Goal: Information Seeking & Learning: Learn about a topic

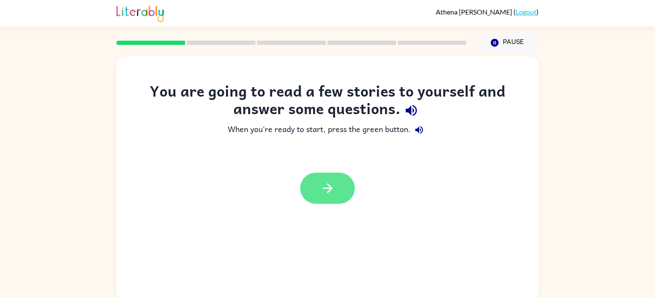
click at [337, 198] on button "button" at bounding box center [327, 187] width 55 height 31
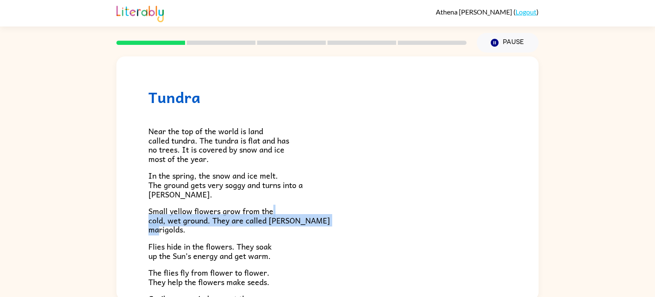
drag, startPoint x: 348, startPoint y: 227, endPoint x: 356, endPoint y: 212, distance: 17.0
click at [356, 212] on p "Small yellow flowers grow from the cold, wet ground. They are called [PERSON_NA…" at bounding box center [327, 220] width 358 height 28
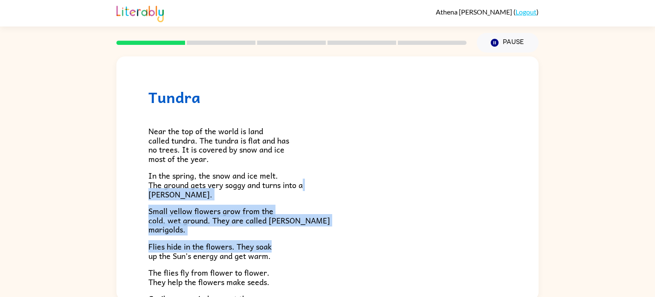
drag, startPoint x: 349, startPoint y: 186, endPoint x: 338, endPoint y: 235, distance: 50.1
click at [338, 235] on div "Near the top of the world is land called tundra. The tundra is flat and has no …" at bounding box center [327, 249] width 358 height 286
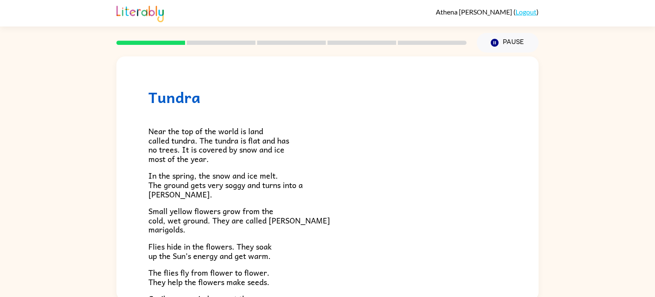
drag, startPoint x: 383, startPoint y: 154, endPoint x: 384, endPoint y: 162, distance: 7.3
click at [384, 162] on p "Near the top of the world is land called tundra. The tundra is flat and has no …" at bounding box center [327, 144] width 358 height 37
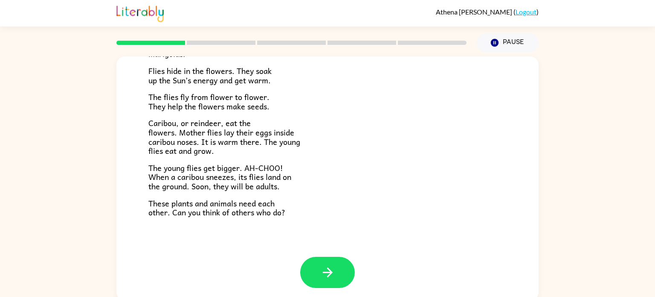
scroll to position [3, 0]
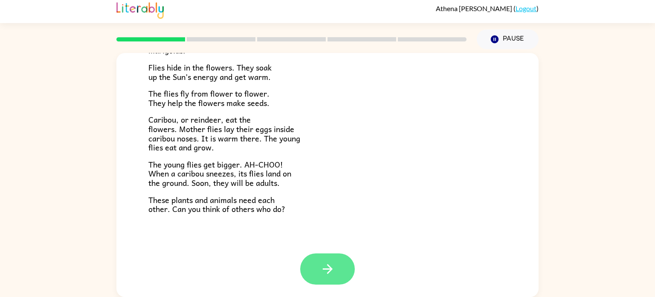
click at [329, 254] on button "button" at bounding box center [327, 268] width 55 height 31
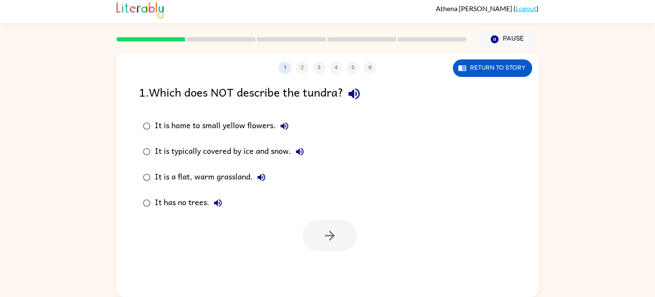
scroll to position [0, 0]
click at [501, 71] on button "Return to story" at bounding box center [492, 67] width 79 height 17
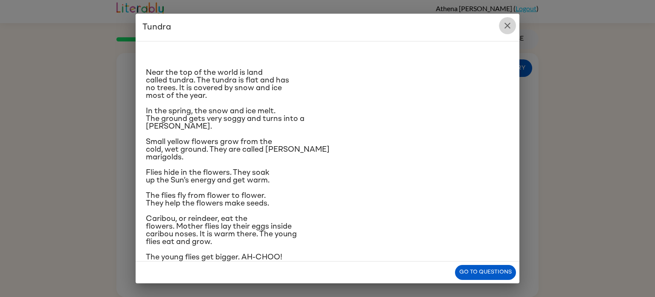
click at [508, 20] on button "close" at bounding box center [507, 25] width 17 height 17
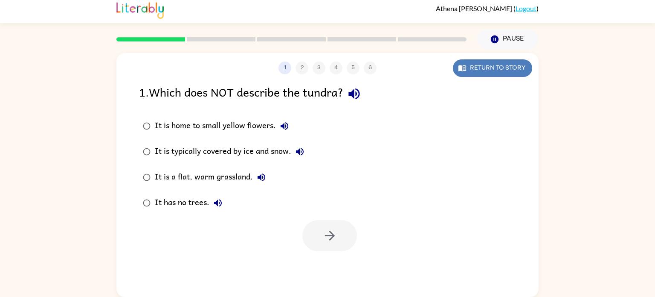
click at [494, 66] on button "Return to story" at bounding box center [492, 67] width 79 height 17
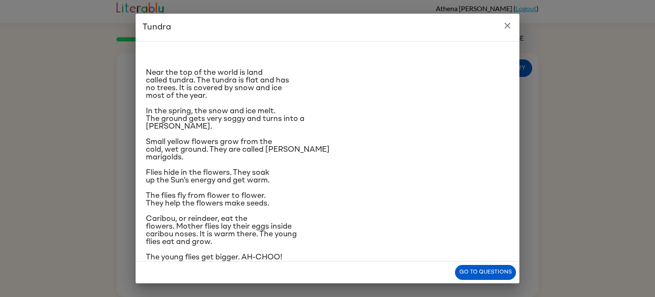
click at [511, 21] on icon "close" at bounding box center [508, 25] width 10 height 10
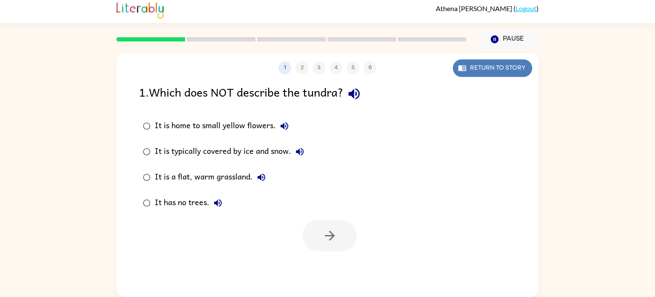
click at [522, 64] on button "Return to story" at bounding box center [492, 67] width 79 height 17
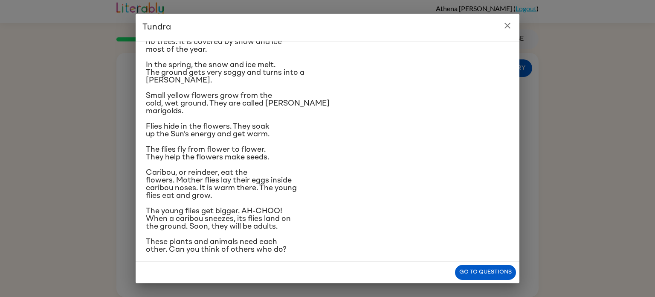
scroll to position [48, 0]
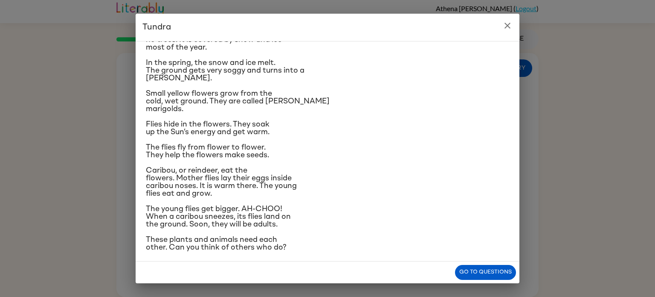
click at [0, 199] on div "Tundra Near the top of the world is land called tundra. The tundra is flat and …" at bounding box center [327, 148] width 655 height 297
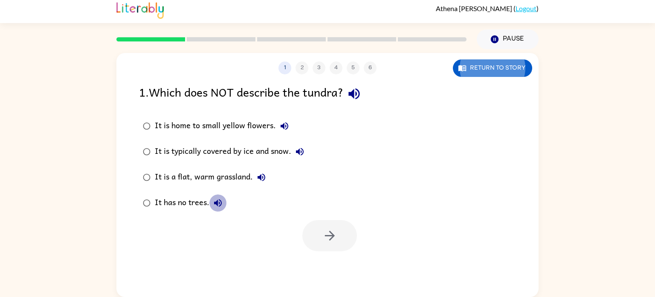
click at [220, 210] on button "It has no trees." at bounding box center [218, 202] width 17 height 17
click at [281, 126] on icon "button" at bounding box center [285, 126] width 8 height 8
click at [285, 131] on button "It is home to small yellow flowers." at bounding box center [284, 125] width 17 height 17
click at [515, 65] on button "Return to story" at bounding box center [492, 67] width 79 height 17
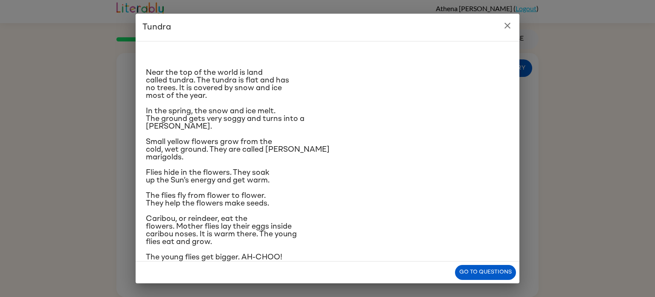
click at [505, 31] on button "close" at bounding box center [507, 25] width 17 height 17
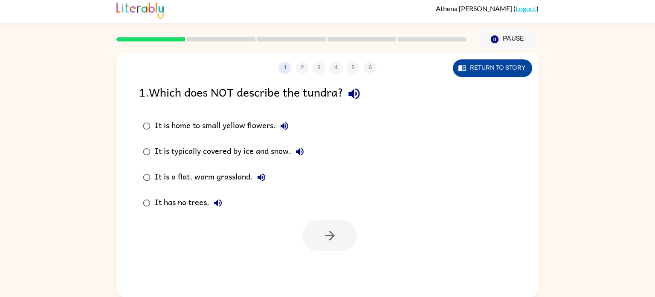
click at [509, 75] on button "Return to story" at bounding box center [492, 67] width 79 height 17
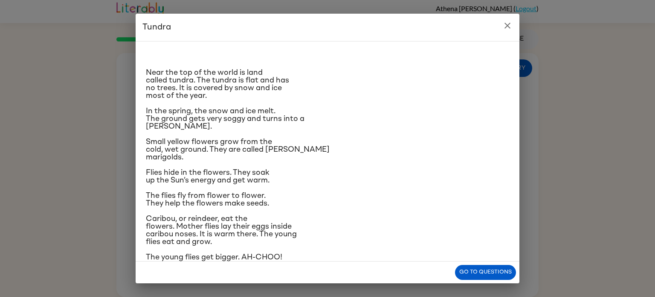
click at [507, 26] on icon "close" at bounding box center [508, 26] width 6 height 6
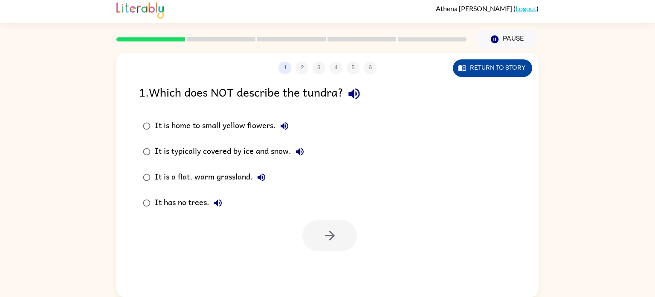
click at [488, 72] on button "Return to story" at bounding box center [492, 67] width 79 height 17
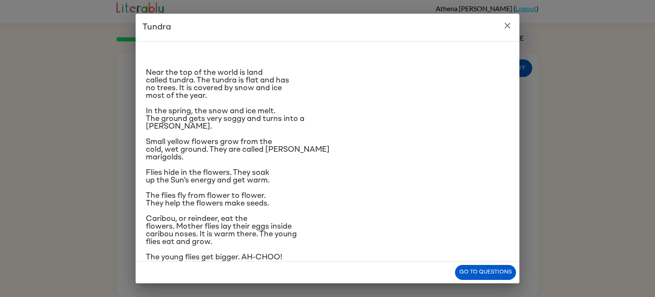
click at [508, 32] on button "close" at bounding box center [507, 25] width 17 height 17
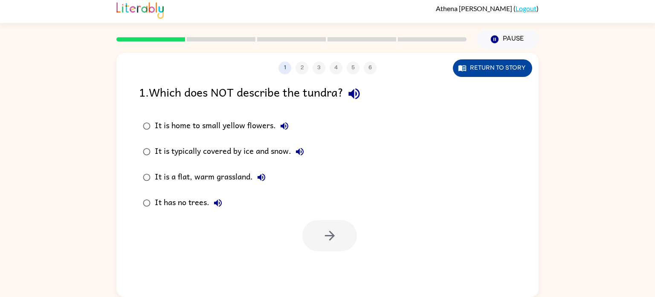
click at [501, 67] on button "Return to story" at bounding box center [492, 67] width 79 height 17
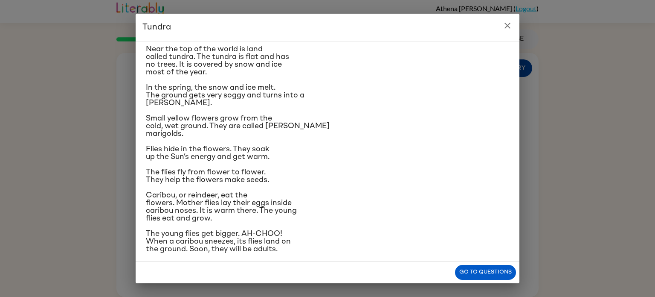
scroll to position [23, 0]
click at [507, 19] on button "close" at bounding box center [507, 25] width 17 height 17
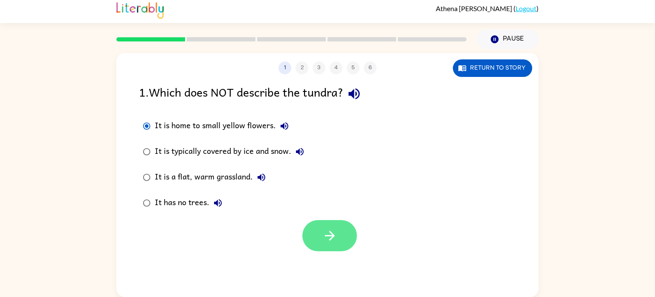
click at [319, 244] on button "button" at bounding box center [330, 235] width 55 height 31
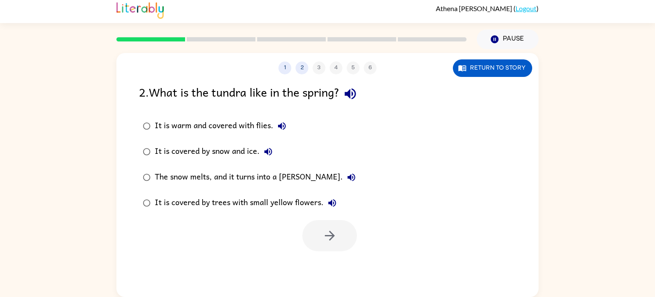
click at [582, 181] on div "1 2 3 4 5 6 Return to story 2 . What is the tundra like in the spring? It is wa…" at bounding box center [327, 172] width 655 height 247
click at [340, 145] on label "It is covered by snow and ice." at bounding box center [249, 152] width 230 height 26
click at [328, 148] on label "It is covered by snow and ice." at bounding box center [249, 152] width 230 height 26
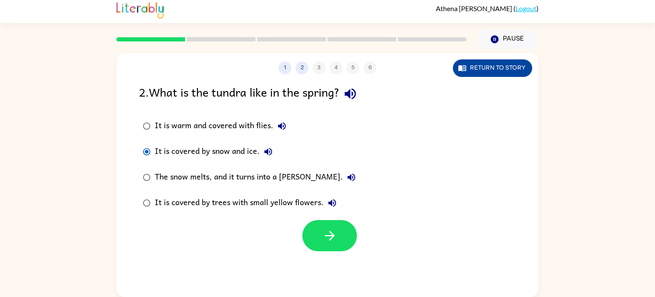
click at [501, 70] on button "Return to story" at bounding box center [492, 67] width 79 height 17
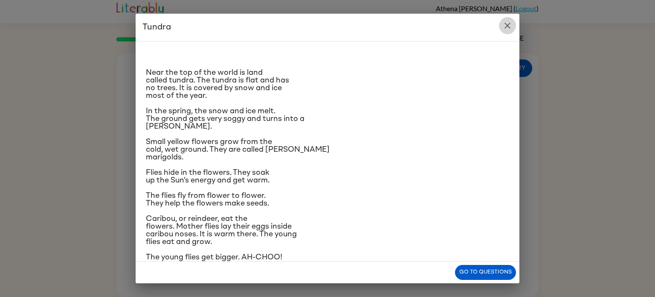
click at [506, 27] on icon "close" at bounding box center [508, 26] width 6 height 6
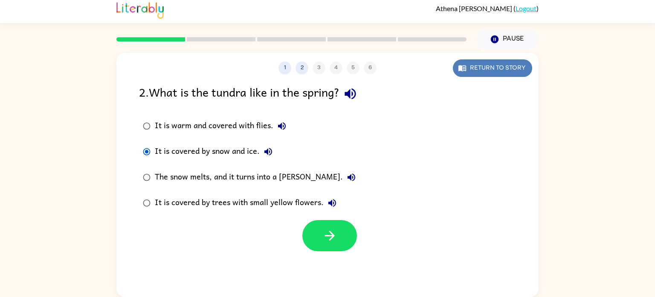
click at [498, 68] on button "Return to story" at bounding box center [492, 67] width 79 height 17
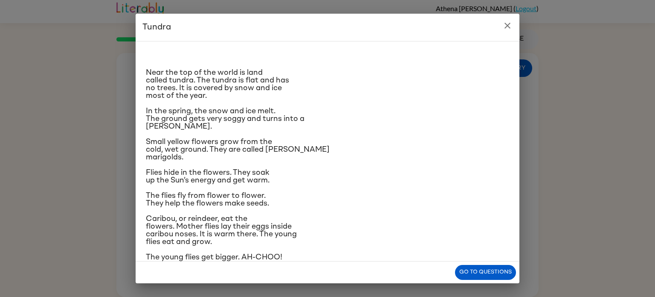
click at [507, 26] on icon "close" at bounding box center [508, 26] width 6 height 6
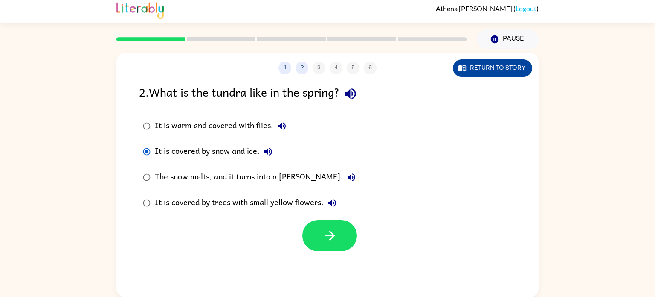
click at [509, 62] on button "Return to story" at bounding box center [492, 67] width 79 height 17
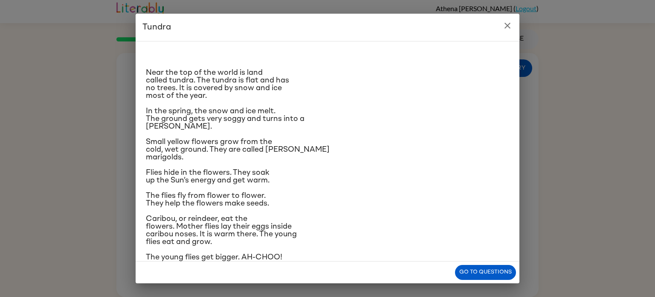
click at [500, 31] on h2 "Tundra" at bounding box center [328, 27] width 384 height 27
click at [509, 26] on icon "close" at bounding box center [508, 25] width 10 height 10
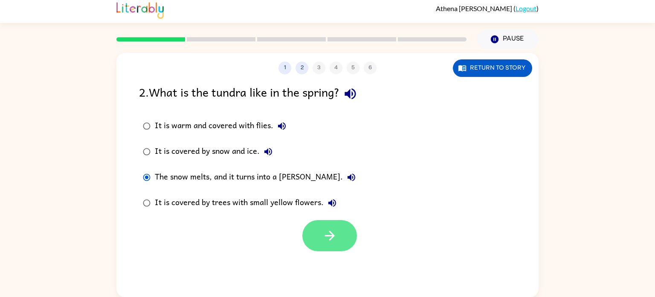
click at [327, 250] on button "button" at bounding box center [330, 235] width 55 height 31
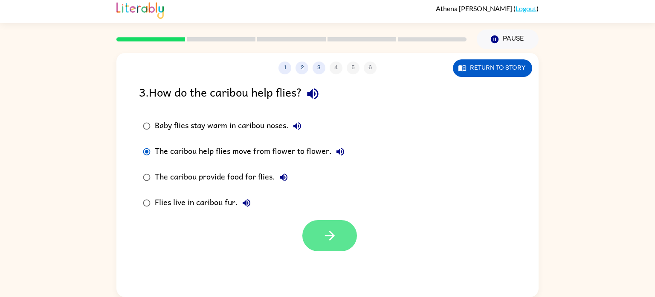
click at [344, 241] on button "button" at bounding box center [330, 235] width 55 height 31
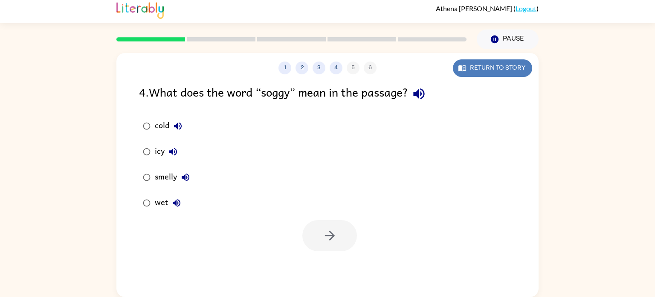
click at [475, 64] on button "Return to story" at bounding box center [492, 67] width 79 height 17
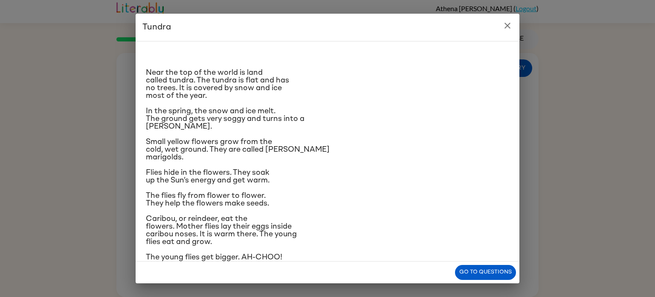
click at [507, 24] on icon "close" at bounding box center [508, 25] width 10 height 10
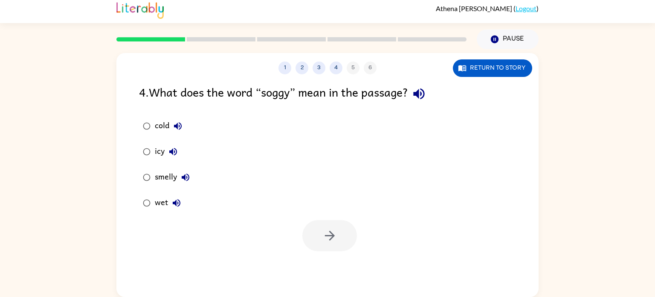
click at [169, 127] on button "cold" at bounding box center [177, 125] width 17 height 17
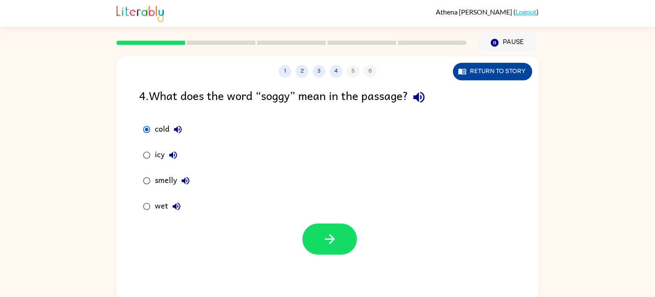
click at [503, 79] on button "Return to story" at bounding box center [492, 71] width 79 height 17
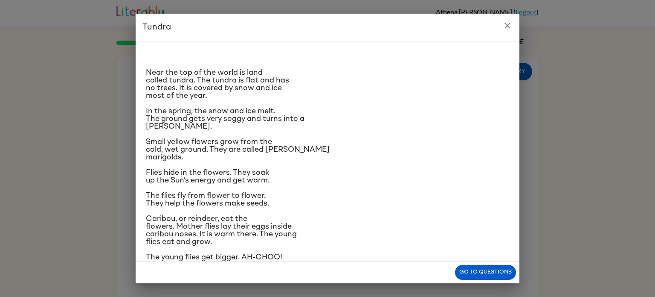
click at [509, 29] on icon "close" at bounding box center [508, 25] width 10 height 10
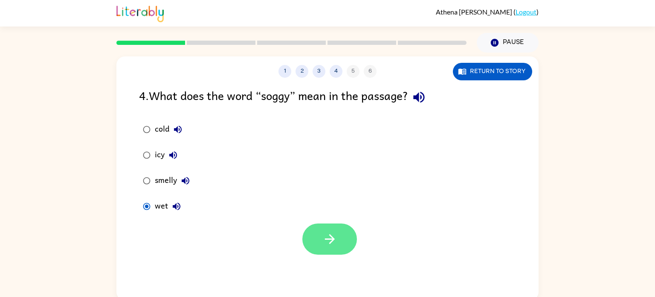
click at [324, 242] on icon "button" at bounding box center [330, 238] width 15 height 15
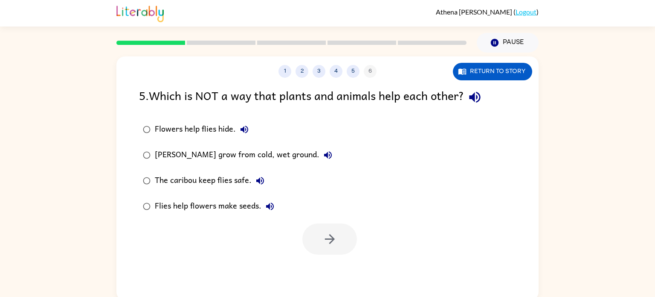
click at [328, 156] on icon "button" at bounding box center [328, 155] width 10 height 10
click at [471, 90] on icon "button" at bounding box center [475, 97] width 15 height 15
click at [475, 94] on icon "button" at bounding box center [475, 97] width 15 height 15
click at [476, 97] on icon "button" at bounding box center [474, 97] width 11 height 11
click at [477, 102] on icon "button" at bounding box center [475, 97] width 15 height 15
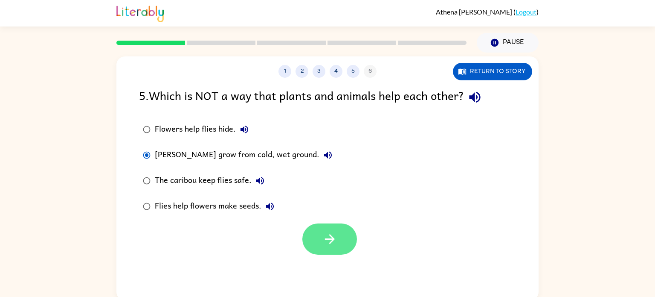
click at [329, 250] on button "button" at bounding box center [330, 238] width 55 height 31
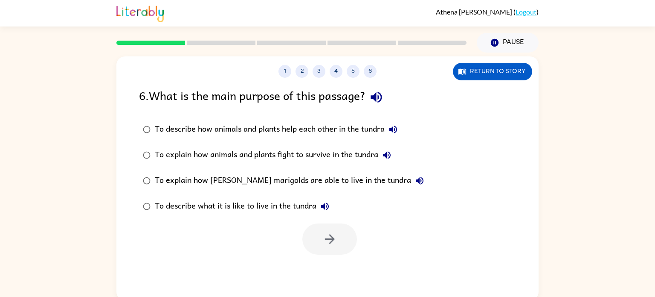
click at [397, 128] on icon "button" at bounding box center [394, 129] width 8 height 8
click at [390, 161] on button "To explain how animals and plants fight to survive in the tundra" at bounding box center [386, 154] width 17 height 17
click at [384, 208] on label "To describe what it is like to live in the tundra" at bounding box center [283, 206] width 298 height 26
click at [416, 178] on icon "button" at bounding box center [420, 181] width 8 height 8
click at [330, 209] on icon "button" at bounding box center [325, 206] width 10 height 10
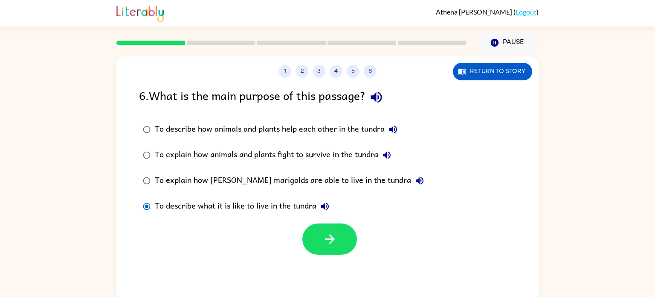
click at [397, 129] on icon "button" at bounding box center [393, 129] width 10 height 10
click at [389, 147] on button "To explain how animals and plants fight to survive in the tundra" at bounding box center [386, 154] width 17 height 17
click at [397, 134] on icon "button" at bounding box center [393, 129] width 10 height 10
click at [389, 156] on icon "button" at bounding box center [387, 155] width 8 height 8
click at [416, 182] on icon "button" at bounding box center [420, 181] width 8 height 8
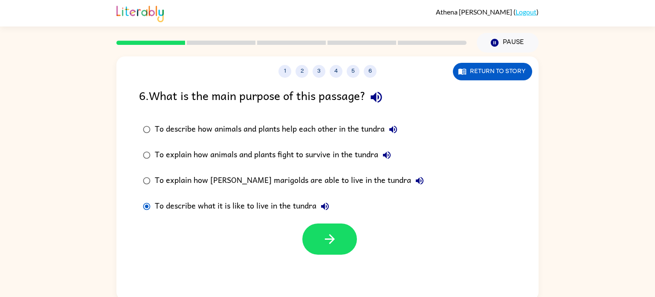
click at [328, 211] on icon "button" at bounding box center [325, 206] width 10 height 10
click at [343, 253] on button "button" at bounding box center [330, 238] width 55 height 31
click at [343, 256] on div "1 2 3 4 5 6 Return to story 6 . What is the main purpose of this passage? To de…" at bounding box center [327, 178] width 422 height 244
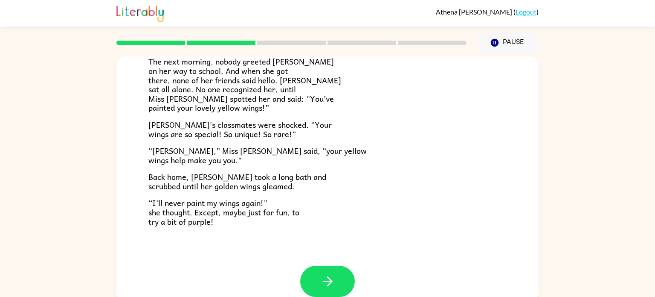
scroll to position [239, 0]
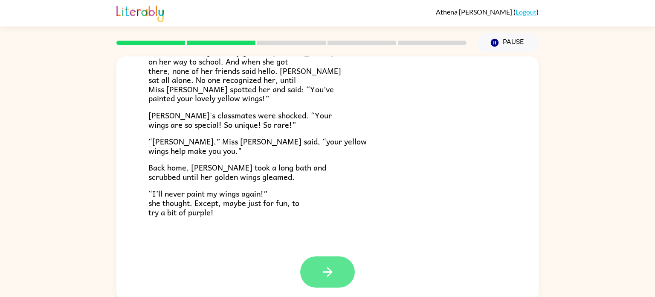
click at [321, 276] on icon "button" at bounding box center [327, 271] width 15 height 15
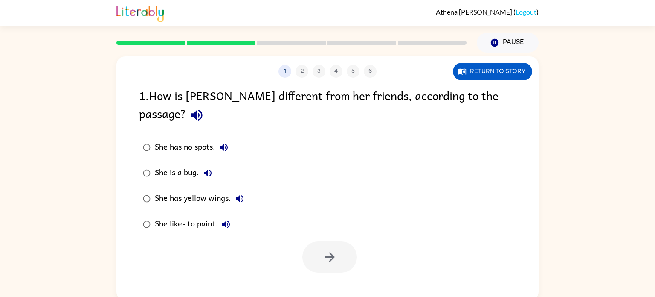
scroll to position [0, 0]
click at [323, 249] on icon "button" at bounding box center [330, 256] width 15 height 15
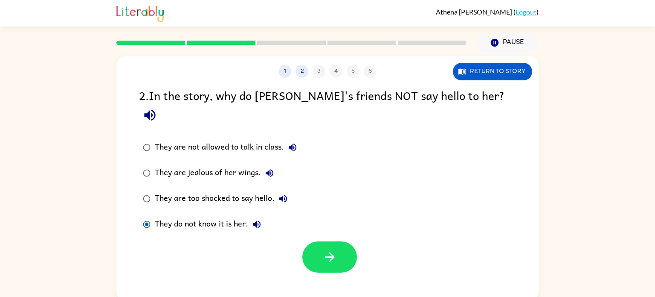
click at [314, 260] on div "1 2 3 4 5 6 Return to story 2 . In the story, why do [PERSON_NAME]'s friends NO…" at bounding box center [327, 178] width 422 height 244
click at [337, 248] on button "button" at bounding box center [330, 256] width 55 height 31
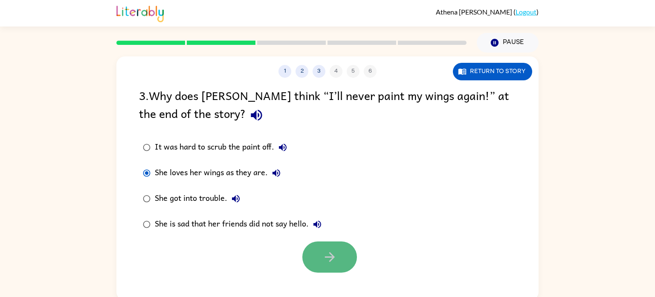
click at [338, 262] on button "button" at bounding box center [330, 256] width 55 height 31
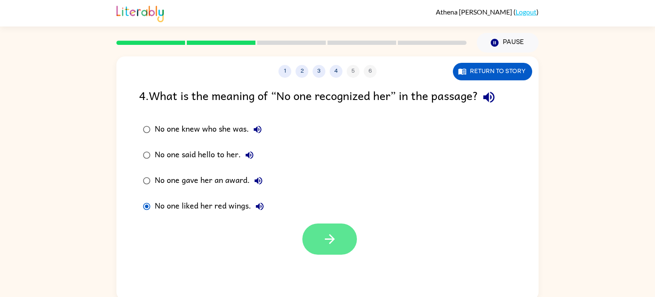
click at [331, 236] on icon "button" at bounding box center [330, 239] width 10 height 10
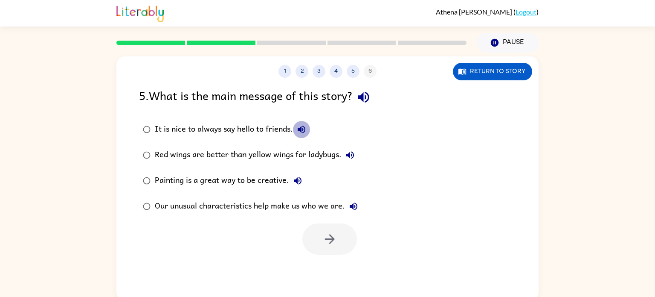
click at [301, 128] on icon "button" at bounding box center [302, 129] width 8 height 8
click at [353, 159] on icon "button" at bounding box center [350, 155] width 10 height 10
click at [302, 172] on div "Painting is a great way to be creative." at bounding box center [230, 180] width 151 height 17
click at [300, 183] on icon "button" at bounding box center [298, 180] width 10 height 10
click at [358, 212] on button "Our unusual characteristics help make us who we are." at bounding box center [353, 206] width 17 height 17
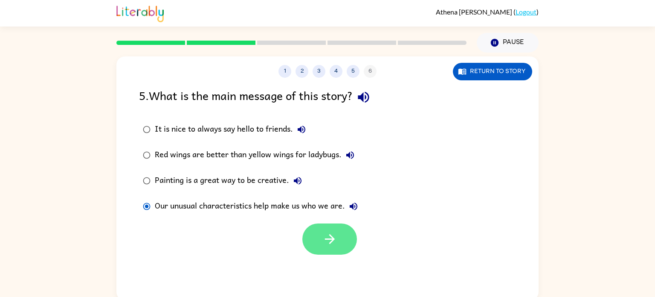
click at [337, 245] on icon "button" at bounding box center [330, 238] width 15 height 15
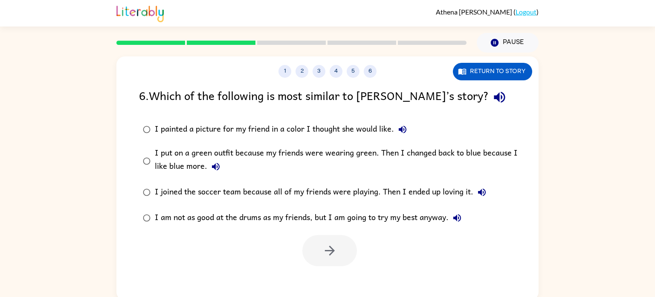
click at [401, 132] on icon "button" at bounding box center [403, 129] width 10 height 10
click at [404, 131] on icon "button" at bounding box center [403, 129] width 8 height 8
click at [215, 166] on icon "button" at bounding box center [216, 166] width 10 height 10
click at [482, 201] on button "I joined the soccer team because all of my friends were playing. Then I ended u…" at bounding box center [482, 191] width 17 height 17
click at [463, 217] on icon "button" at bounding box center [457, 217] width 10 height 10
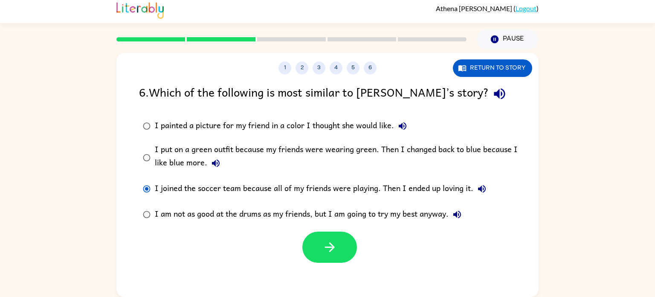
scroll to position [3, 0]
click at [218, 166] on icon "button" at bounding box center [216, 163] width 10 height 10
click at [406, 126] on icon "button" at bounding box center [403, 126] width 8 height 8
click at [343, 233] on button "button" at bounding box center [330, 246] width 55 height 31
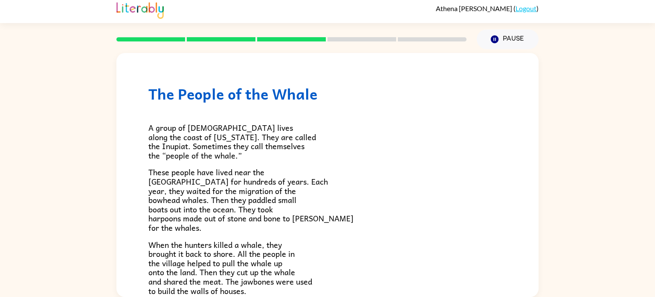
click at [341, 254] on p "When the hunters killed a whale, they brought it back to shore. All the people …" at bounding box center [327, 267] width 358 height 55
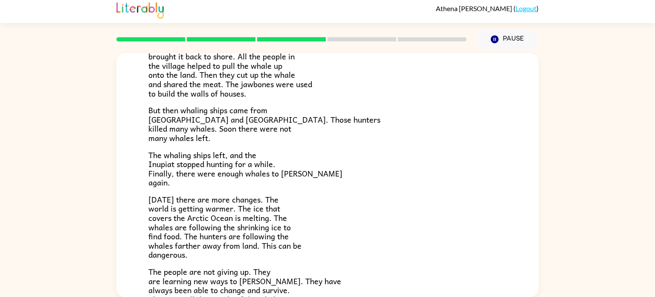
scroll to position [198, 0]
click at [505, 39] on button "Pause Pause" at bounding box center [508, 39] width 62 height 20
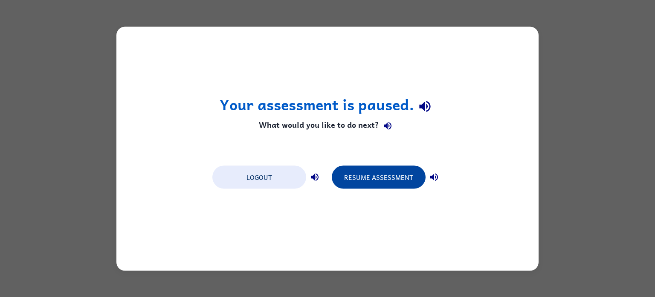
click at [380, 183] on button "Resume Assessment" at bounding box center [379, 176] width 94 height 23
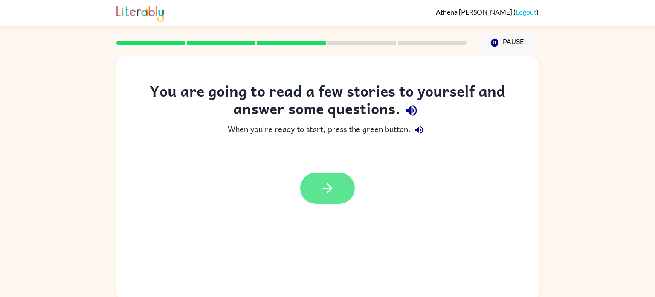
click at [346, 180] on button "button" at bounding box center [327, 187] width 55 height 31
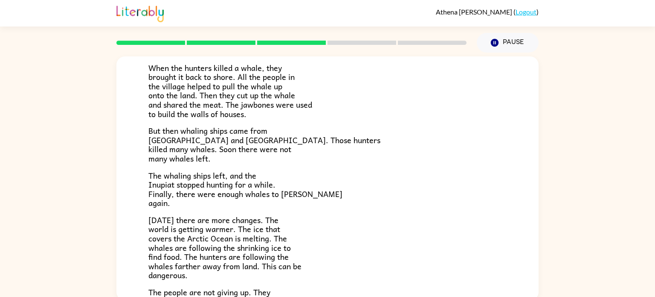
scroll to position [183, 0]
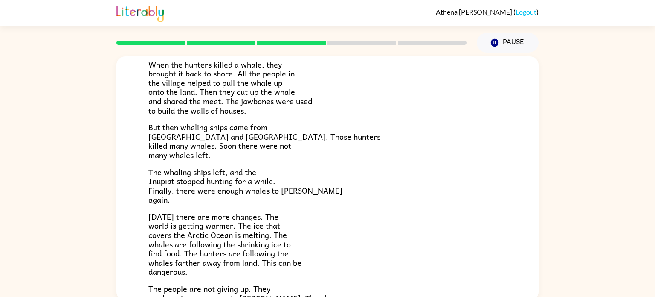
click at [347, 182] on p "The whaling ships left, and the Inupiat stopped hunting for a while. Finally, t…" at bounding box center [327, 185] width 358 height 37
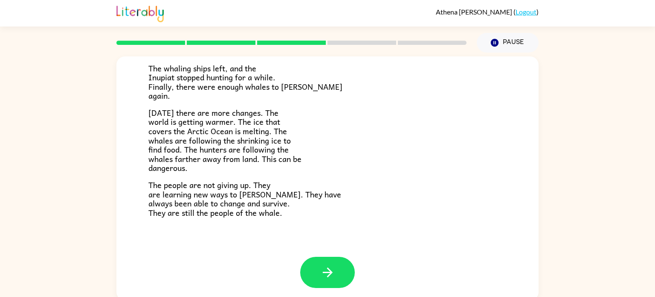
scroll to position [288, 0]
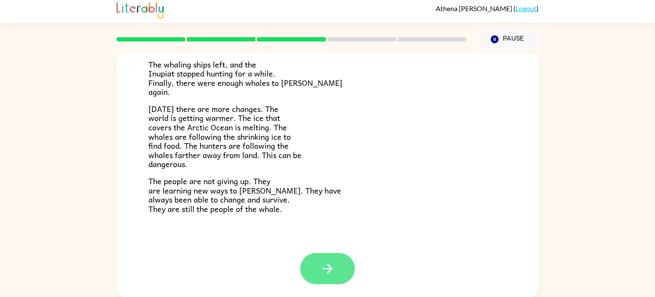
click at [327, 265] on icon "button" at bounding box center [327, 268] width 15 height 15
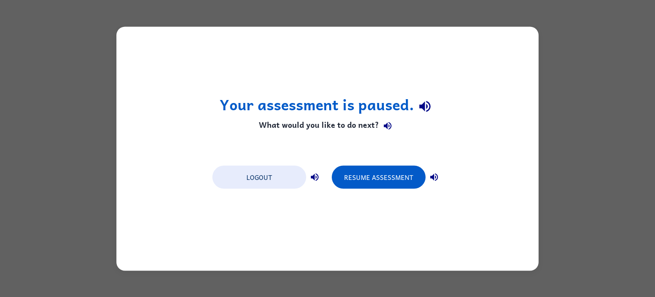
scroll to position [0, 0]
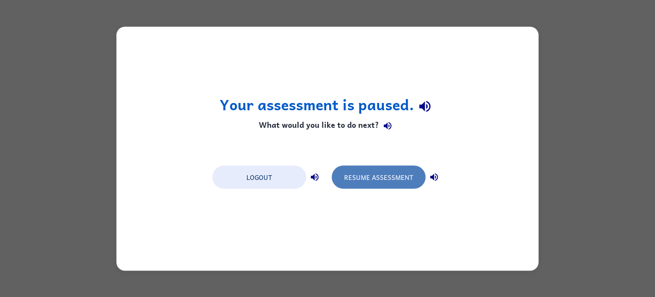
click at [393, 174] on button "Resume Assessment" at bounding box center [379, 176] width 94 height 23
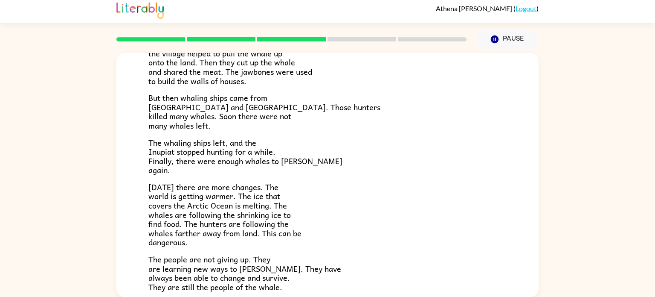
scroll to position [288, 0]
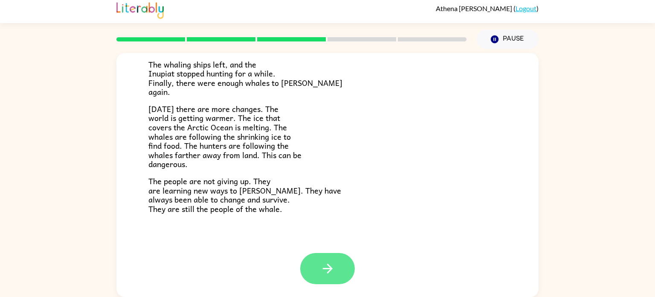
click at [329, 277] on button "button" at bounding box center [327, 268] width 55 height 31
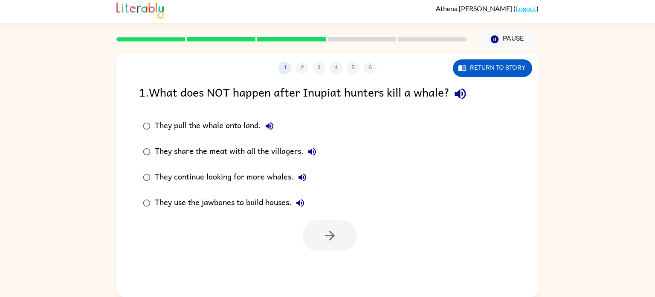
scroll to position [0, 0]
click at [335, 275] on div "1 2 3 4 5 6 Return to story 1 . What does NOT happen after Inupiat hunters kill…" at bounding box center [327, 175] width 422 height 244
click at [276, 131] on button "They pull the whale onto land." at bounding box center [269, 125] width 17 height 17
click at [271, 128] on icon "button" at bounding box center [270, 126] width 10 height 10
click at [311, 240] on button "button" at bounding box center [330, 235] width 55 height 31
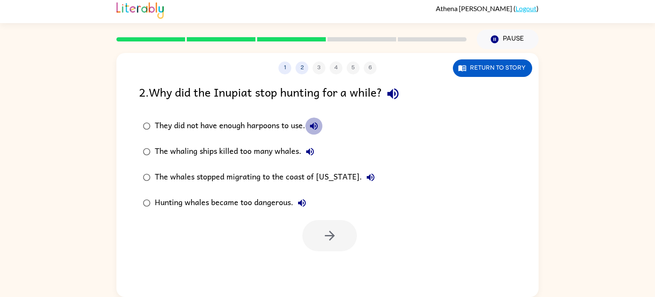
click at [315, 127] on icon "button" at bounding box center [314, 126] width 8 height 8
click at [311, 148] on icon "button" at bounding box center [310, 151] width 10 height 10
click at [366, 174] on icon "button" at bounding box center [371, 177] width 10 height 10
click at [306, 202] on icon "button" at bounding box center [302, 203] width 10 height 10
click at [303, 148] on button "The whaling ships killed too many whales." at bounding box center [310, 151] width 17 height 17
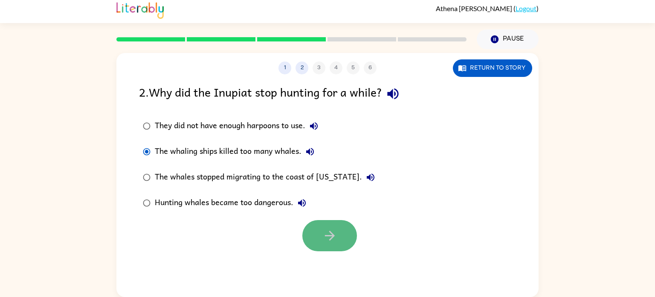
click at [324, 233] on icon "button" at bounding box center [330, 235] width 15 height 15
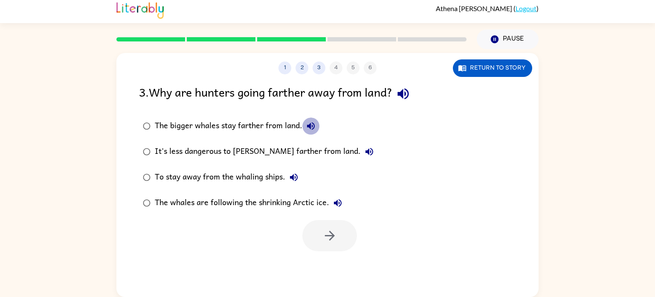
click at [306, 125] on icon "button" at bounding box center [311, 126] width 10 height 10
click at [361, 152] on button "It's less dangerous to [PERSON_NAME] farther from land." at bounding box center [369, 151] width 17 height 17
click at [294, 175] on icon "button" at bounding box center [294, 177] width 8 height 8
click at [340, 204] on icon "button" at bounding box center [338, 203] width 8 height 8
click at [346, 237] on button "button" at bounding box center [330, 235] width 55 height 31
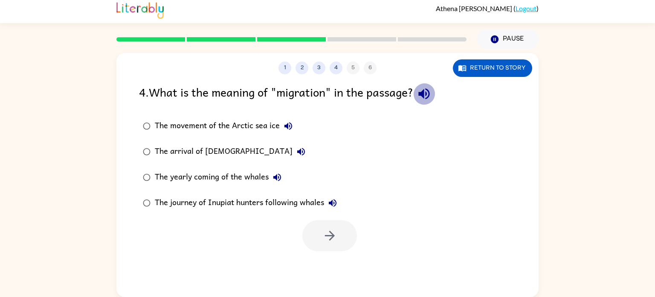
click at [420, 90] on icon "button" at bounding box center [424, 93] width 15 height 15
click at [285, 125] on icon "button" at bounding box center [289, 126] width 8 height 8
click at [286, 123] on icon "button" at bounding box center [288, 126] width 10 height 10
click at [296, 154] on icon "button" at bounding box center [301, 151] width 10 height 10
click at [275, 180] on icon "button" at bounding box center [277, 177] width 10 height 10
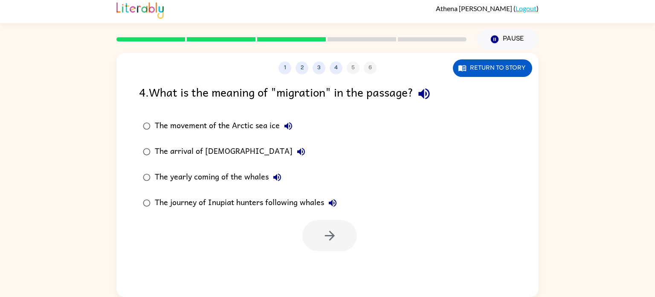
click at [329, 200] on icon "button" at bounding box center [333, 203] width 10 height 10
click at [327, 236] on icon "button" at bounding box center [330, 235] width 10 height 10
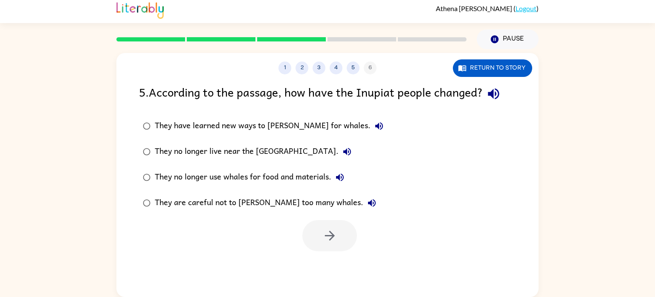
click at [500, 91] on icon "button" at bounding box center [493, 93] width 15 height 15
click at [375, 125] on icon "button" at bounding box center [379, 126] width 8 height 8
click at [339, 145] on button "They no longer live near the [GEOGRAPHIC_DATA]." at bounding box center [347, 151] width 17 height 17
click at [340, 175] on icon "button" at bounding box center [340, 177] width 8 height 8
click at [374, 128] on icon "button" at bounding box center [379, 126] width 10 height 10
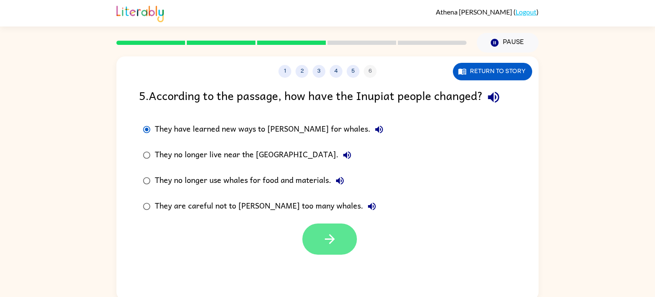
click at [346, 237] on button "button" at bounding box center [330, 238] width 55 height 31
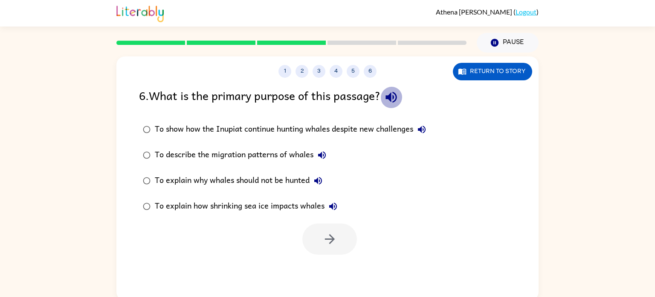
click at [396, 98] on icon "button" at bounding box center [391, 97] width 15 height 15
click at [419, 128] on icon "button" at bounding box center [422, 129] width 10 height 10
click at [321, 152] on icon "button" at bounding box center [322, 155] width 10 height 10
click at [321, 180] on icon "button" at bounding box center [318, 180] width 10 height 10
click at [337, 214] on button "To explain how shrinking sea ice impacts whales" at bounding box center [333, 206] width 17 height 17
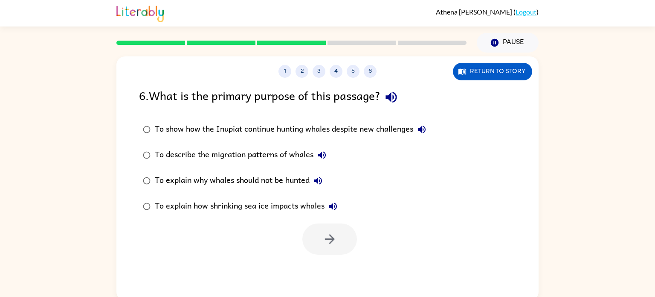
scroll to position [1, 0]
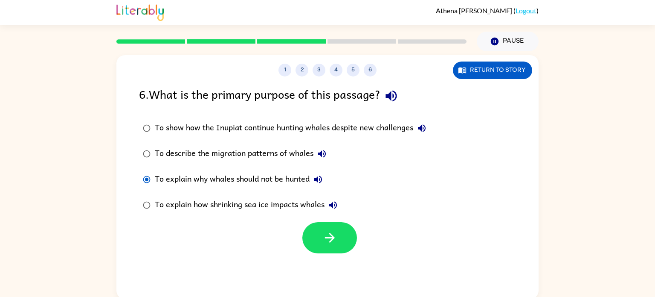
click at [340, 254] on div "1 2 3 4 5 6 Return to story 6 . What is the primary purpose of this passage? To…" at bounding box center [327, 177] width 422 height 244
click at [333, 251] on button "button" at bounding box center [330, 237] width 55 height 31
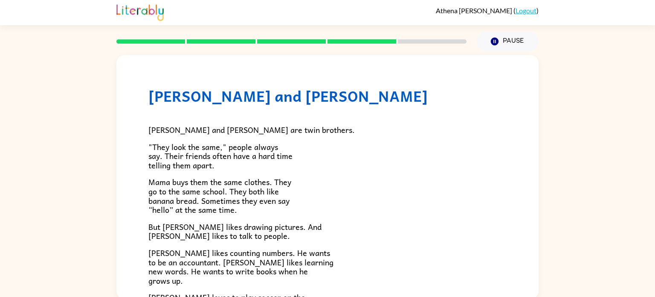
click at [425, 188] on p "Mama buys them the same clothes. They go to the same school. They both like ban…" at bounding box center [327, 195] width 358 height 37
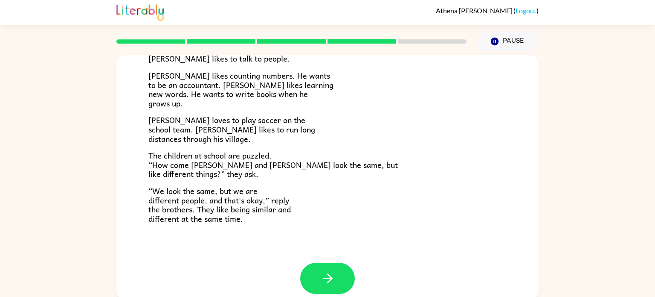
scroll to position [184, 0]
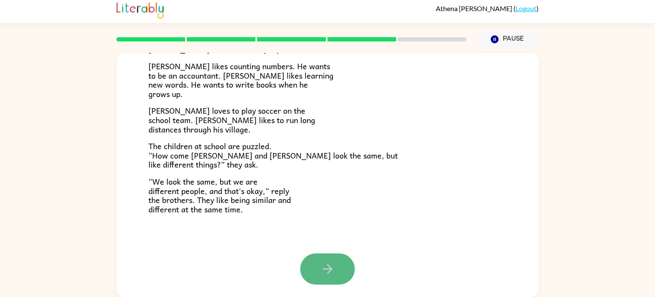
click at [329, 274] on icon "button" at bounding box center [327, 268] width 15 height 15
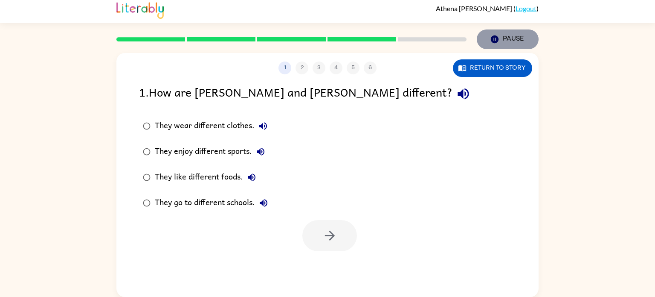
click at [492, 41] on icon "Pause" at bounding box center [494, 39] width 9 height 9
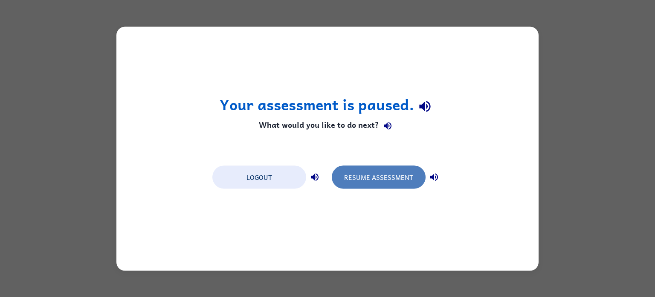
click at [387, 176] on button "Resume Assessment" at bounding box center [379, 176] width 94 height 23
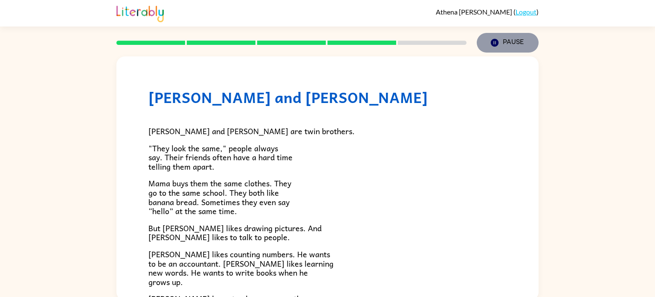
click at [499, 33] on button "Pause Pause" at bounding box center [508, 43] width 62 height 20
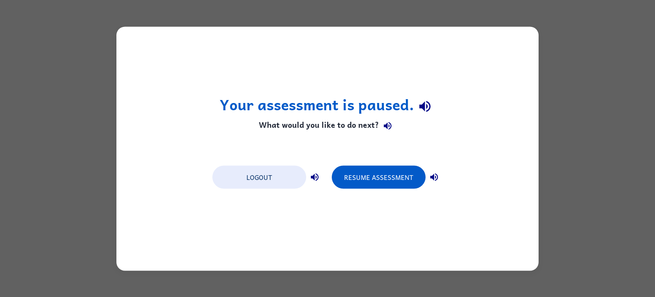
click at [425, 105] on icon "button" at bounding box center [425, 106] width 15 height 15
click at [389, 122] on icon "button" at bounding box center [388, 126] width 10 height 10
click at [317, 175] on icon "button" at bounding box center [315, 177] width 8 height 8
click at [435, 176] on icon "button" at bounding box center [435, 177] width 8 height 8
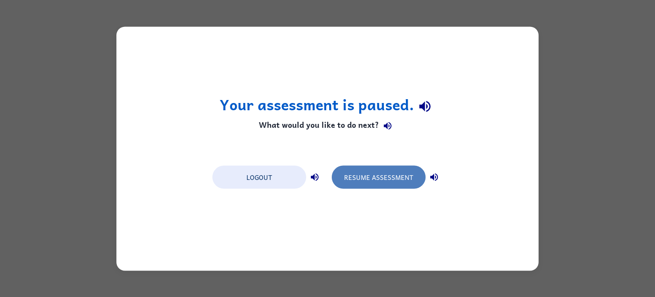
click at [410, 175] on button "Resume Assessment" at bounding box center [379, 176] width 94 height 23
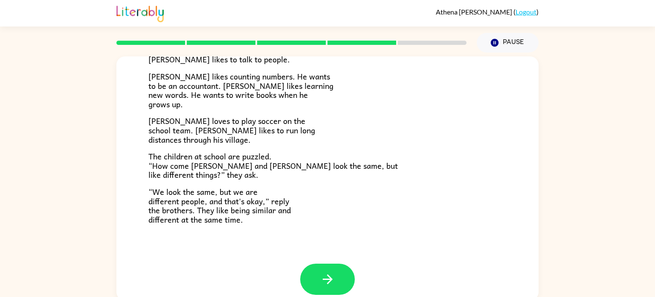
scroll to position [177, 0]
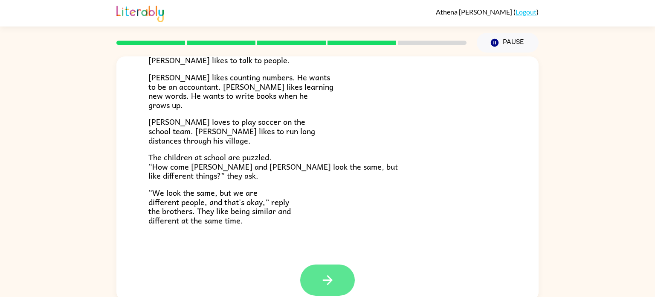
click at [325, 271] on button "button" at bounding box center [327, 279] width 55 height 31
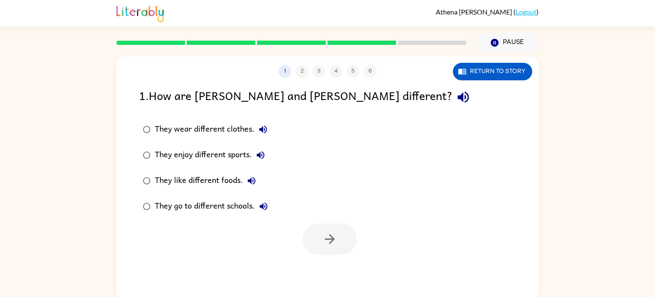
scroll to position [0, 0]
click at [267, 147] on div "They enjoy different sports." at bounding box center [212, 154] width 114 height 17
click at [260, 160] on button "They enjoy different sports." at bounding box center [260, 154] width 17 height 17
click at [259, 181] on button "They like different foods." at bounding box center [251, 180] width 17 height 17
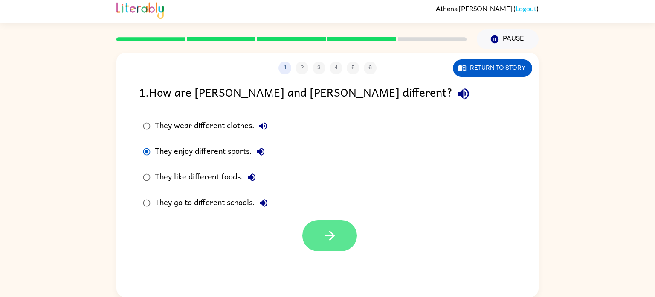
click at [336, 235] on icon "button" at bounding box center [330, 235] width 15 height 15
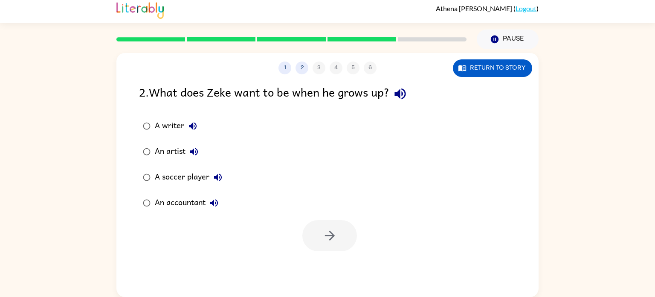
scroll to position [0, 0]
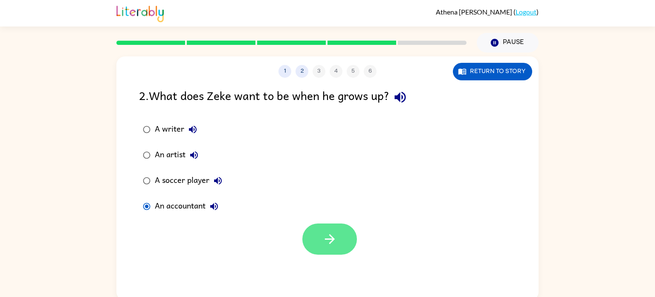
click at [338, 244] on button "button" at bounding box center [330, 238] width 55 height 31
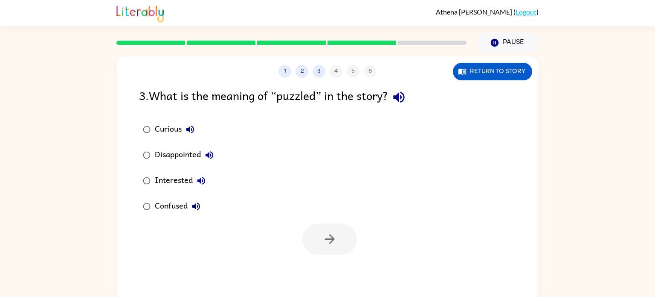
click at [195, 136] on button "Curious" at bounding box center [190, 129] width 17 height 17
click at [402, 93] on icon "button" at bounding box center [398, 97] width 11 height 11
click at [187, 133] on icon "button" at bounding box center [190, 129] width 10 height 10
click at [205, 154] on icon "button" at bounding box center [209, 155] width 10 height 10
click at [206, 183] on icon "button" at bounding box center [201, 180] width 10 height 10
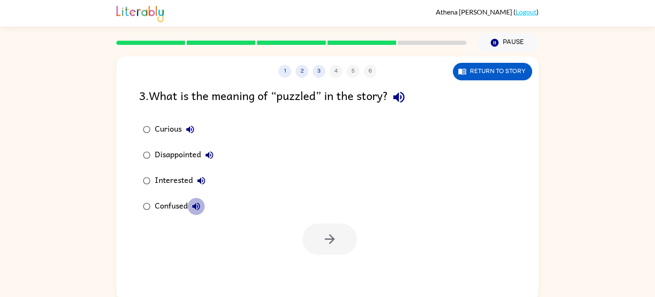
click at [189, 205] on button "Confused" at bounding box center [196, 206] width 17 height 17
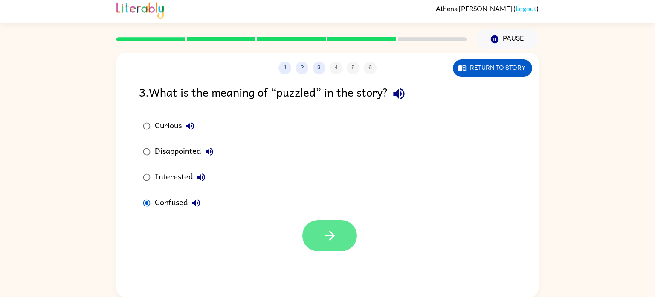
click at [311, 242] on button "button" at bounding box center [330, 235] width 55 height 31
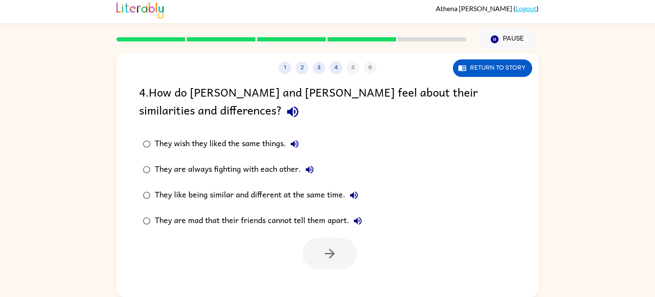
click at [285, 109] on icon "button" at bounding box center [292, 111] width 15 height 15
click at [298, 141] on icon "button" at bounding box center [295, 144] width 10 height 10
click at [297, 142] on icon "button" at bounding box center [295, 144] width 10 height 10
click at [310, 172] on icon "button" at bounding box center [310, 169] width 10 height 10
click at [350, 192] on icon "button" at bounding box center [354, 195] width 10 height 10
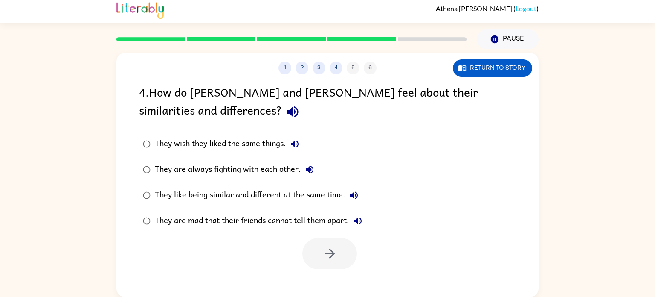
click at [355, 218] on icon "button" at bounding box center [358, 220] width 10 height 10
click at [329, 254] on icon "button" at bounding box center [330, 253] width 10 height 10
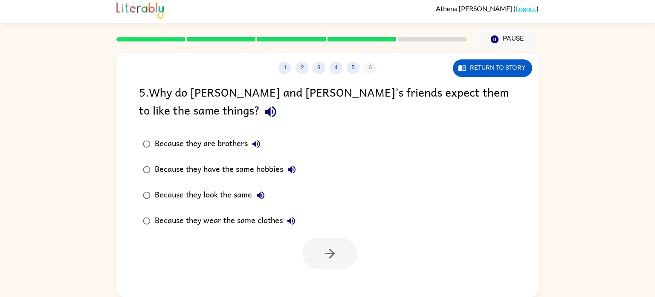
click at [320, 256] on div at bounding box center [330, 253] width 55 height 31
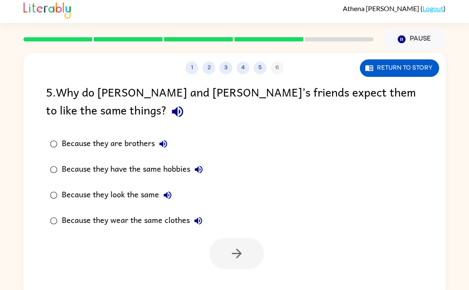
click at [240, 140] on div "Because they are brothers Because they have the same hobbies Because they look …" at bounding box center [246, 182] width 400 height 102
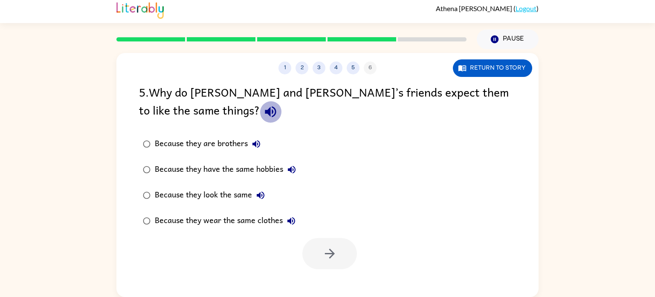
click at [265, 110] on icon "button" at bounding box center [270, 111] width 11 height 11
click at [265, 107] on icon "button" at bounding box center [270, 111] width 11 height 11
click at [263, 110] on icon "button" at bounding box center [270, 111] width 15 height 15
click at [263, 111] on icon "button" at bounding box center [270, 111] width 15 height 15
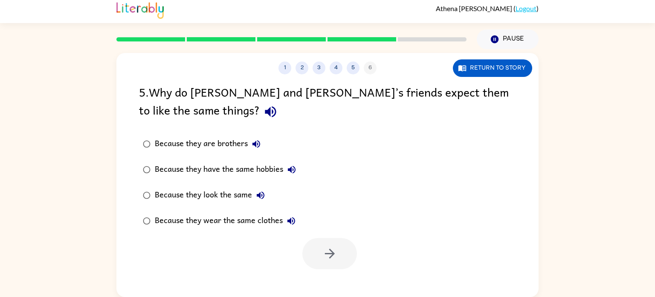
click at [265, 111] on icon "button" at bounding box center [270, 111] width 11 height 11
click at [265, 112] on icon "button" at bounding box center [270, 111] width 11 height 11
click at [265, 113] on icon "button" at bounding box center [270, 111] width 11 height 11
click at [263, 114] on icon "button" at bounding box center [270, 111] width 15 height 15
click at [263, 109] on icon "button" at bounding box center [270, 111] width 15 height 15
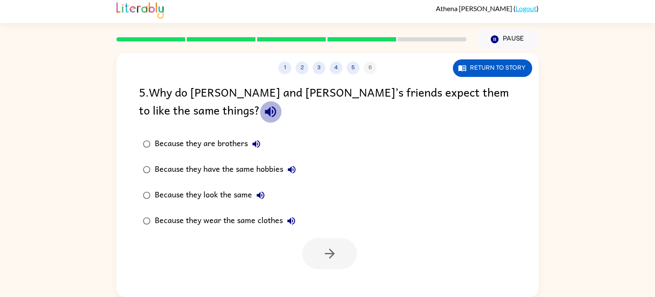
click at [263, 109] on icon "button" at bounding box center [270, 111] width 15 height 15
click at [265, 110] on icon "button" at bounding box center [270, 111] width 11 height 11
click at [263, 114] on icon "button" at bounding box center [270, 111] width 15 height 15
click at [263, 107] on icon "button" at bounding box center [270, 111] width 15 height 15
click at [256, 146] on icon "button" at bounding box center [257, 144] width 8 height 8
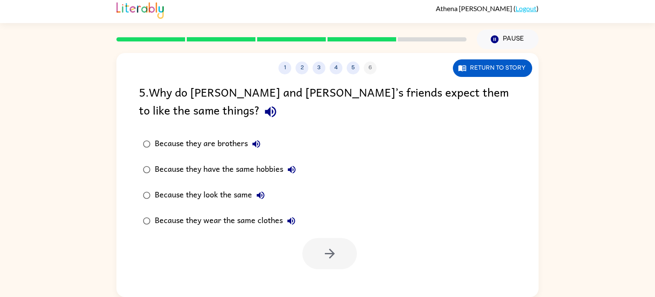
click at [289, 168] on icon "button" at bounding box center [292, 169] width 10 height 10
click at [255, 193] on button "Because they look the same" at bounding box center [260, 194] width 17 height 17
click at [295, 219] on icon "button" at bounding box center [292, 221] width 8 height 8
click at [318, 257] on button "button" at bounding box center [330, 253] width 55 height 31
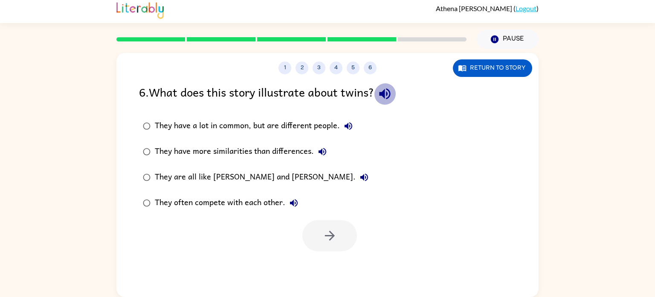
click at [387, 95] on icon "button" at bounding box center [384, 93] width 11 height 11
click at [350, 123] on icon "button" at bounding box center [349, 126] width 8 height 8
click at [321, 148] on icon "button" at bounding box center [322, 151] width 10 height 10
click at [359, 174] on icon "button" at bounding box center [364, 177] width 10 height 10
click at [292, 196] on button "They often compete with each other." at bounding box center [293, 202] width 17 height 17
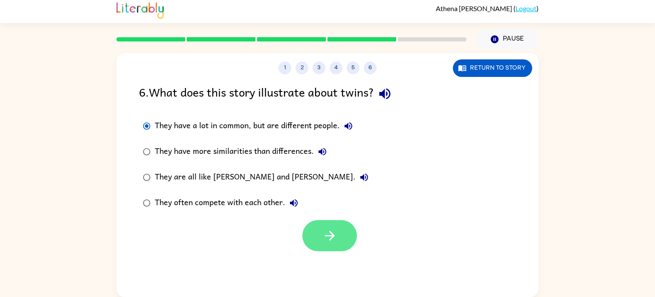
click at [316, 240] on button "button" at bounding box center [330, 235] width 55 height 31
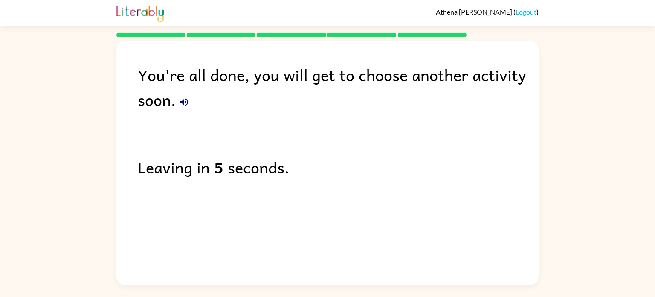
scroll to position [0, 0]
